Goal: Information Seeking & Learning: Check status

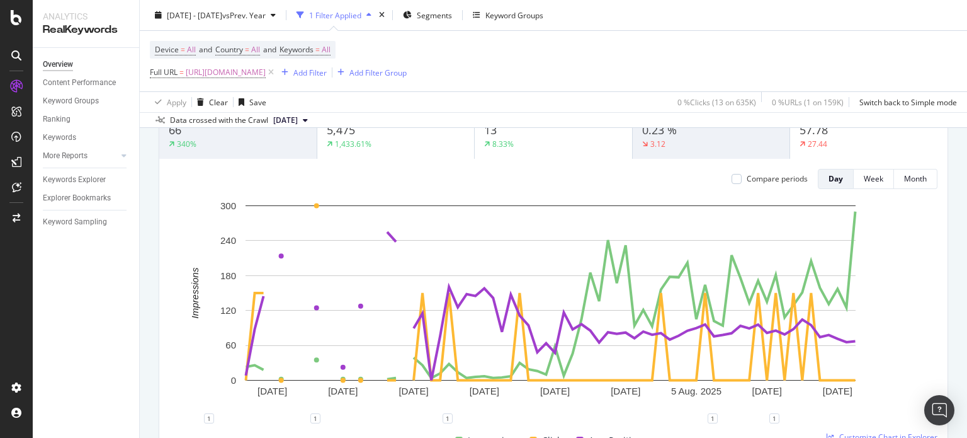
scroll to position [40, 0]
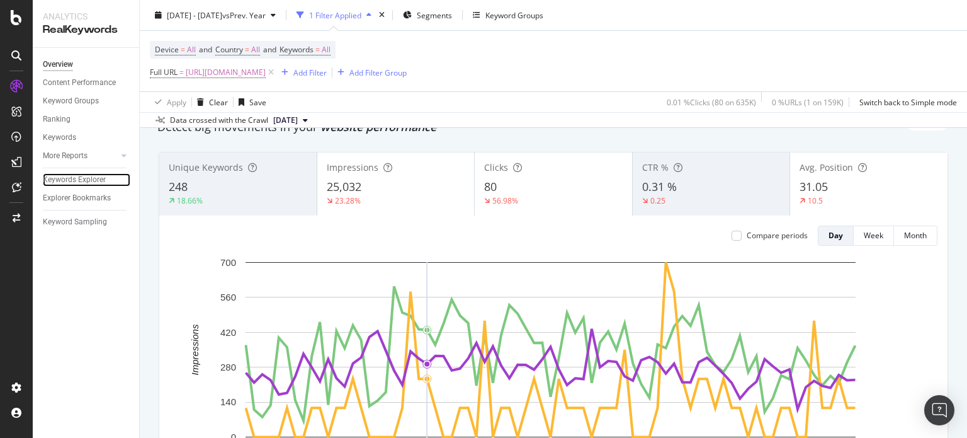
scroll to position [55, 0]
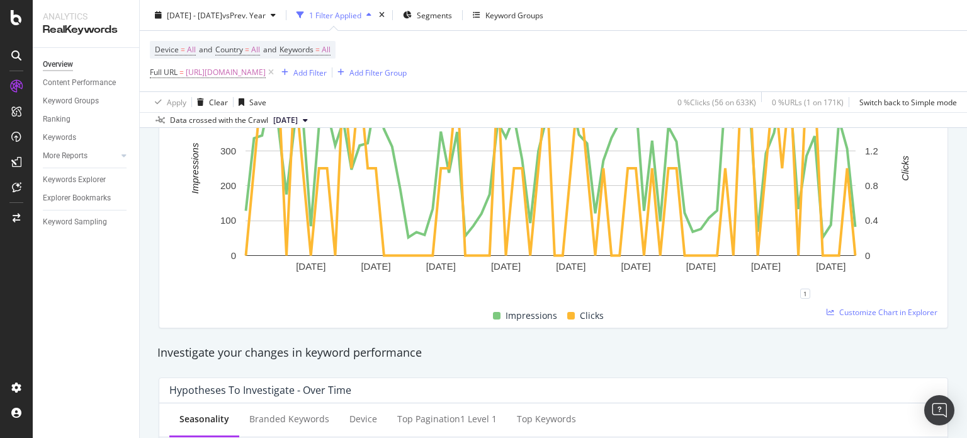
scroll to position [232, 0]
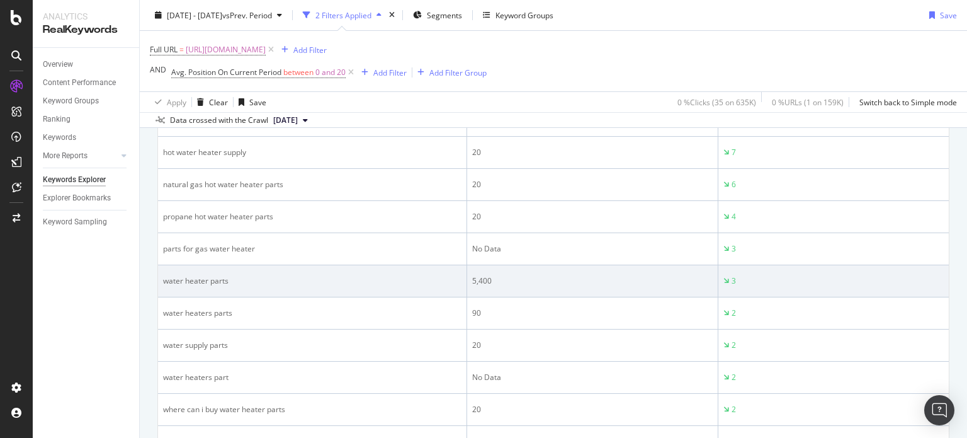
scroll to position [1264, 0]
